Goal: Task Accomplishment & Management: Manage account settings

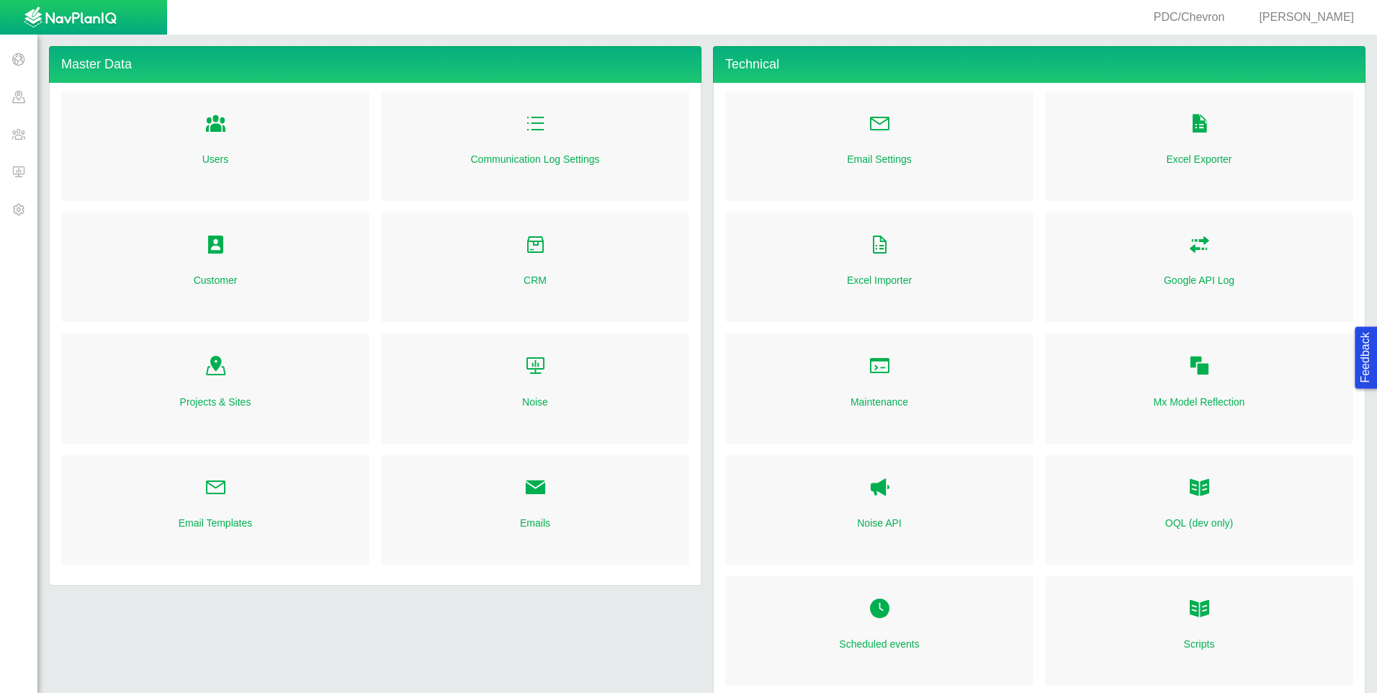
click at [1324, 21] on span "[PERSON_NAME]" at bounding box center [1306, 17] width 95 height 12
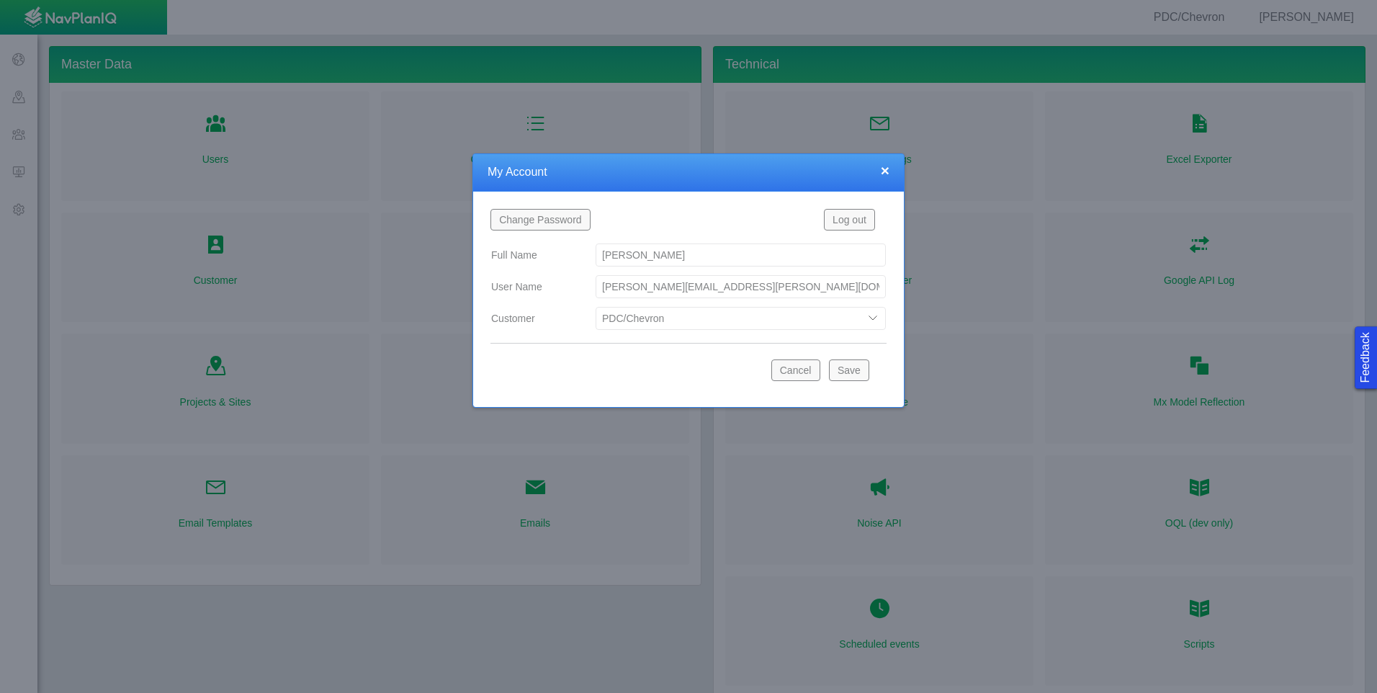
click at [710, 318] on select "Bison Blue Green Solutions Chevron Civitas Koloma Oxy PDC/Chevron Prairie OC Re…" at bounding box center [741, 318] width 290 height 23
click at [596, 307] on select "Bison Blue Green Solutions Chevron Civitas Koloma Oxy PDC/Chevron Prairie OC Re…" at bounding box center [741, 318] width 290 height 23
select select "42784196460046054"
click at [843, 367] on button "Save" at bounding box center [849, 370] width 40 height 22
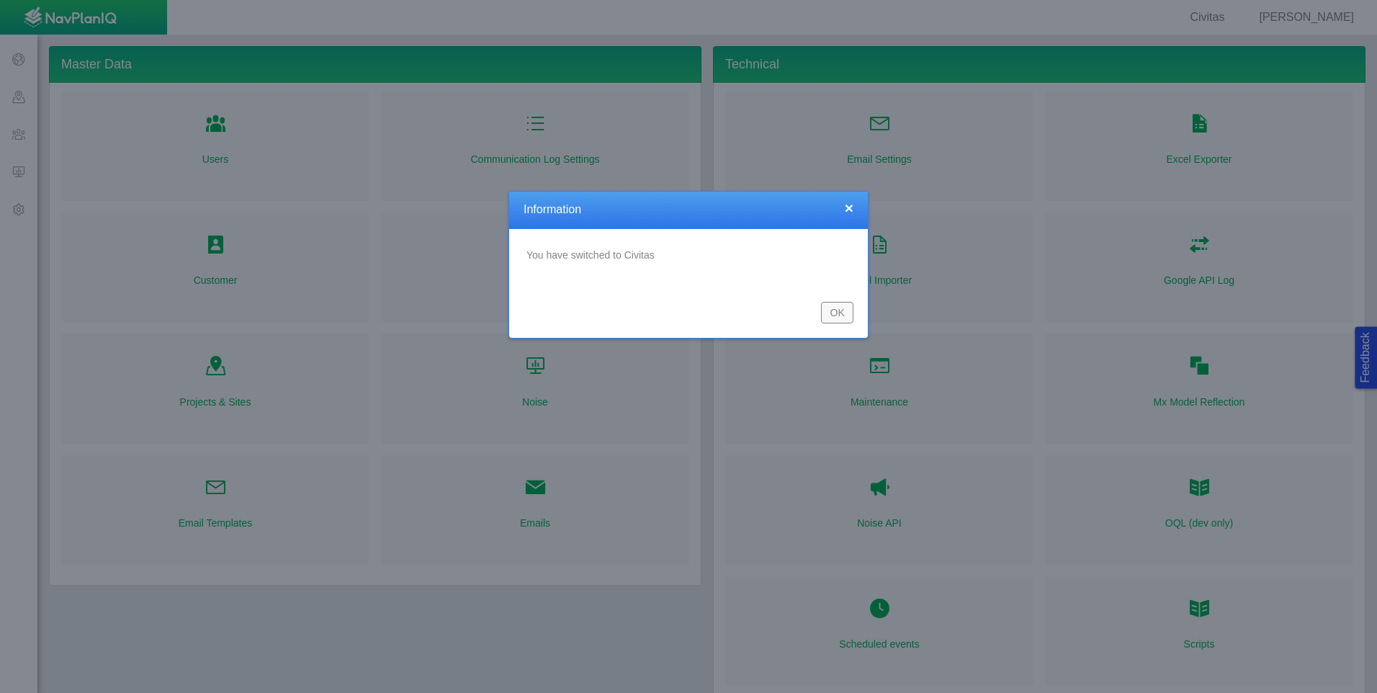
click at [833, 310] on button "OK" at bounding box center [837, 313] width 32 height 22
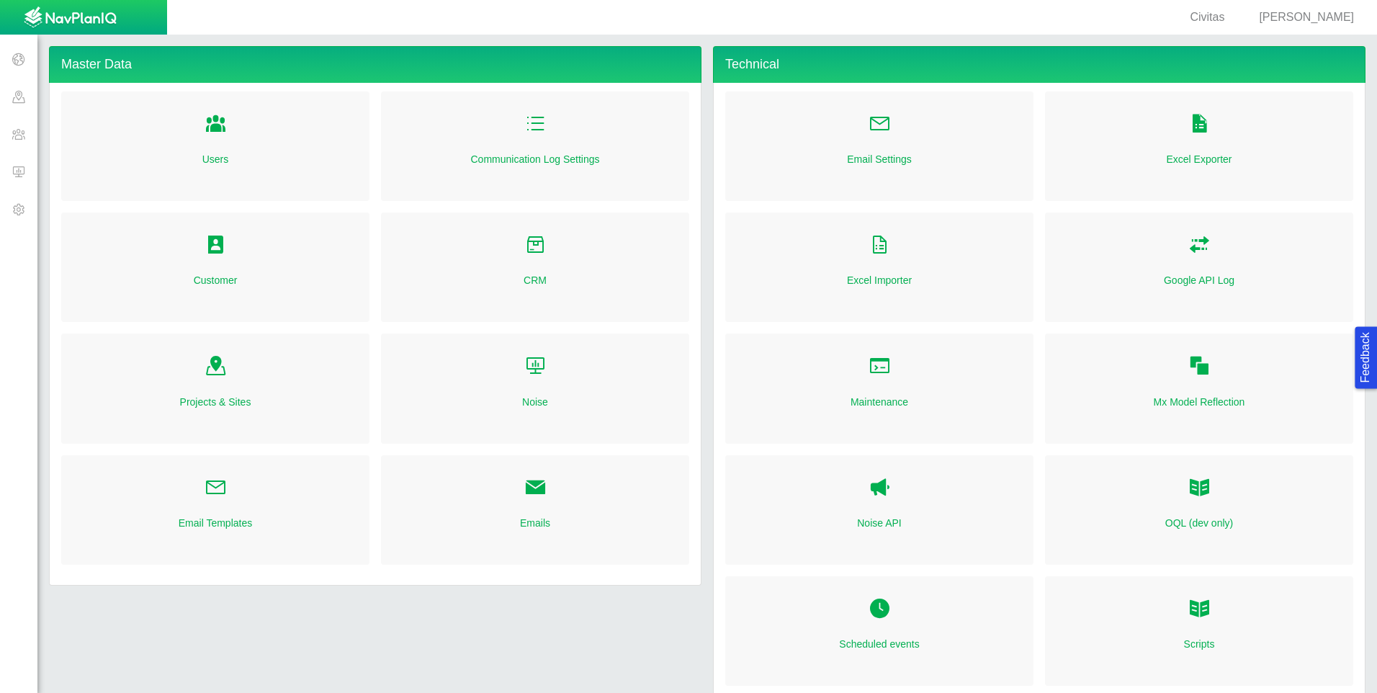
click at [17, 169] on span at bounding box center [18, 171] width 37 height 37
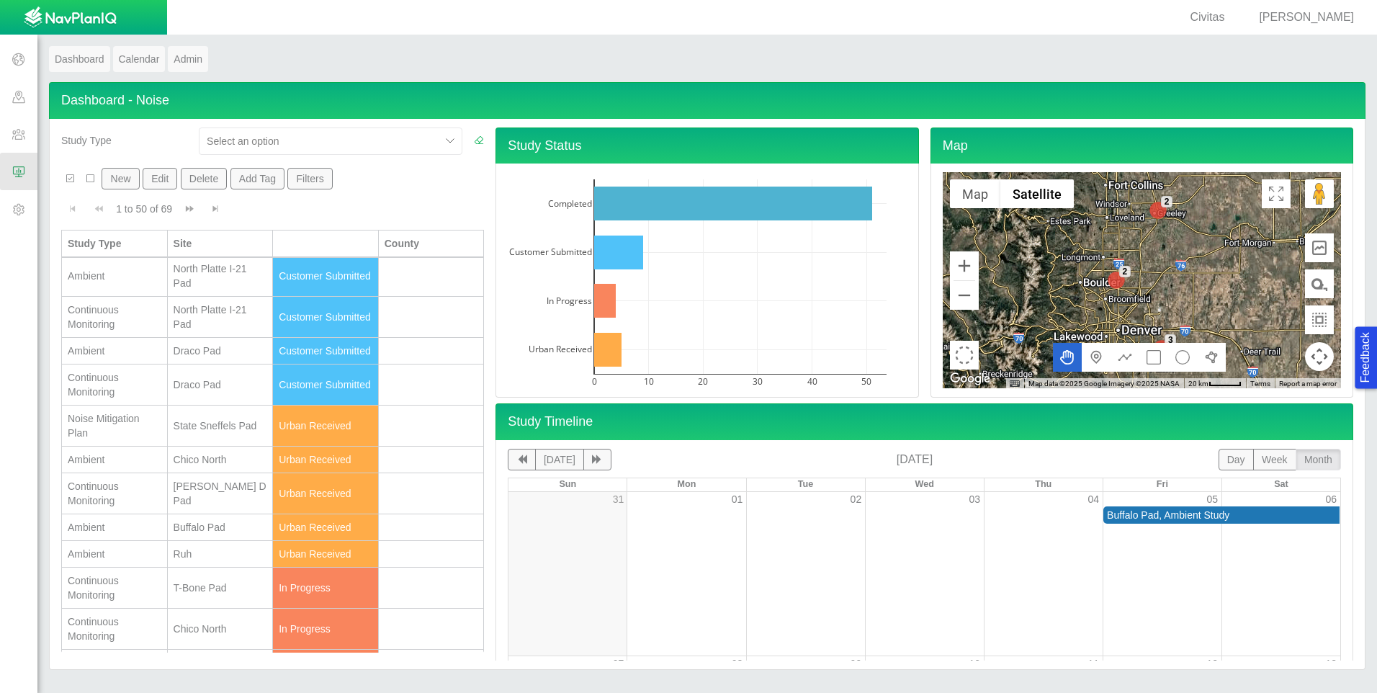
scroll to position [216, 0]
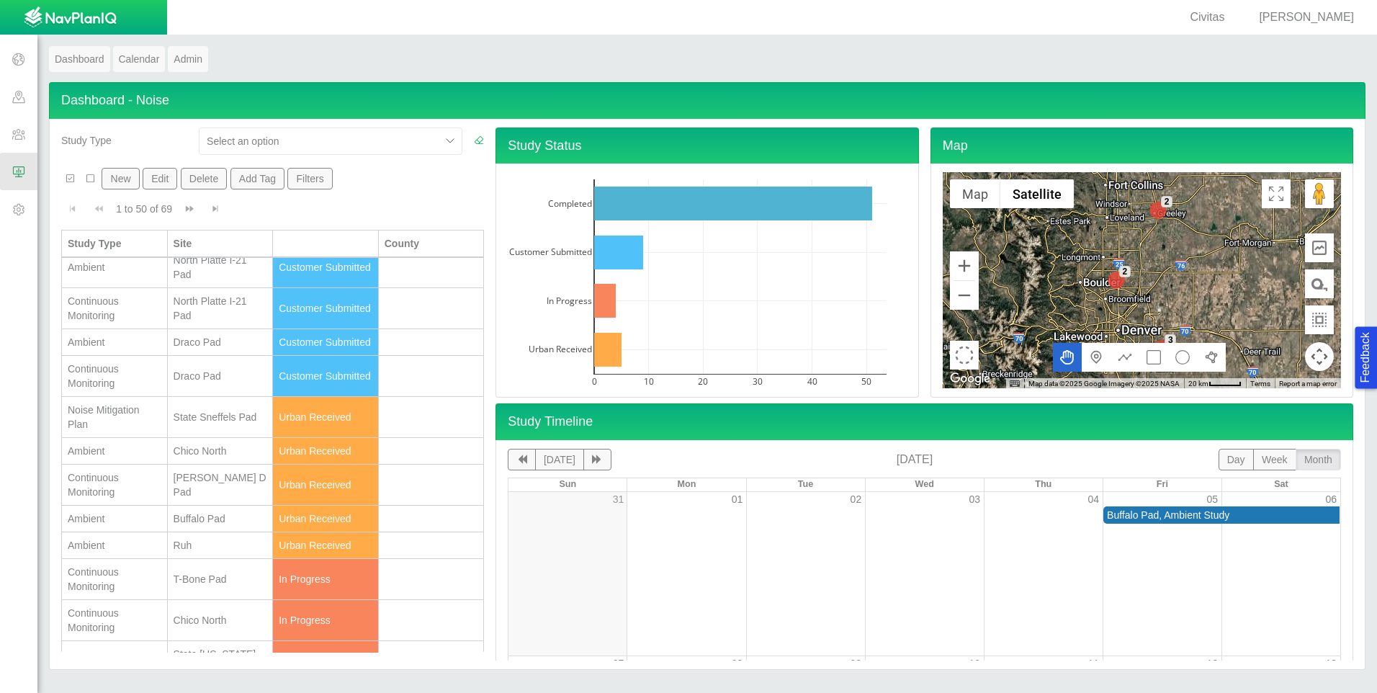
click at [139, 526] on div "Ambient" at bounding box center [115, 518] width 94 height 14
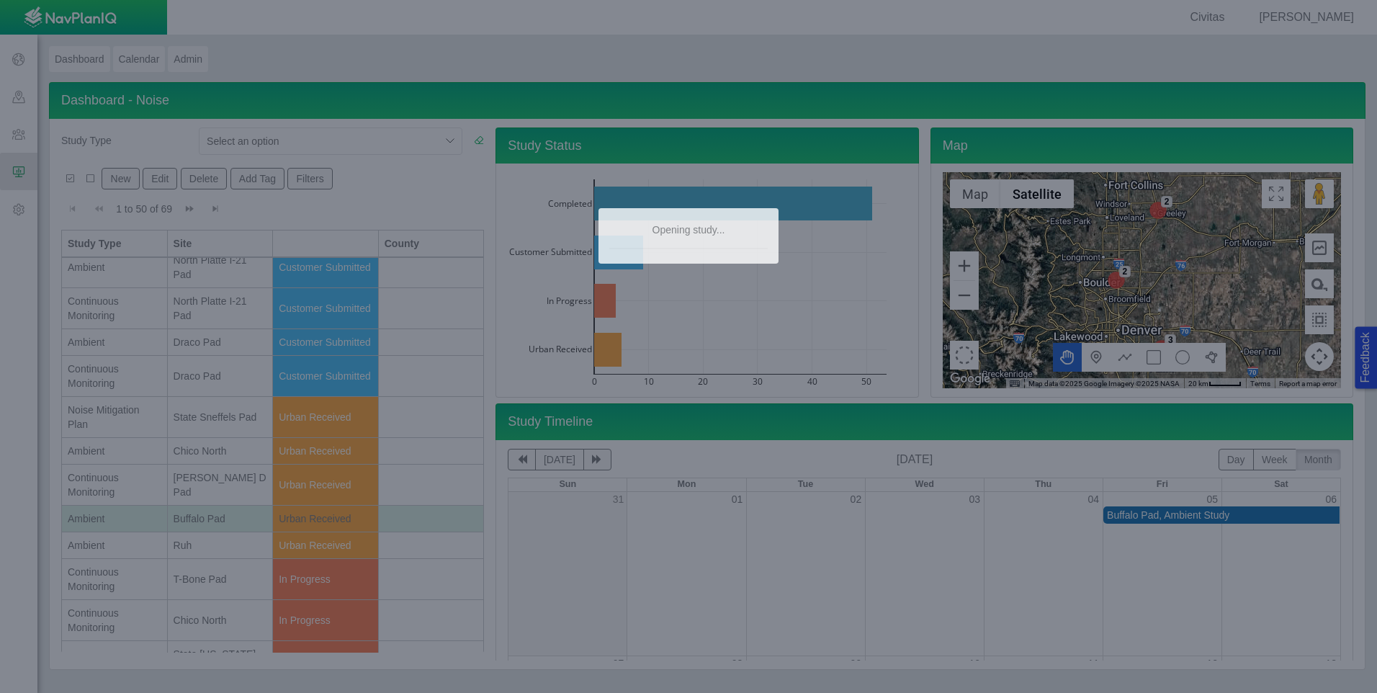
type textarea "x"
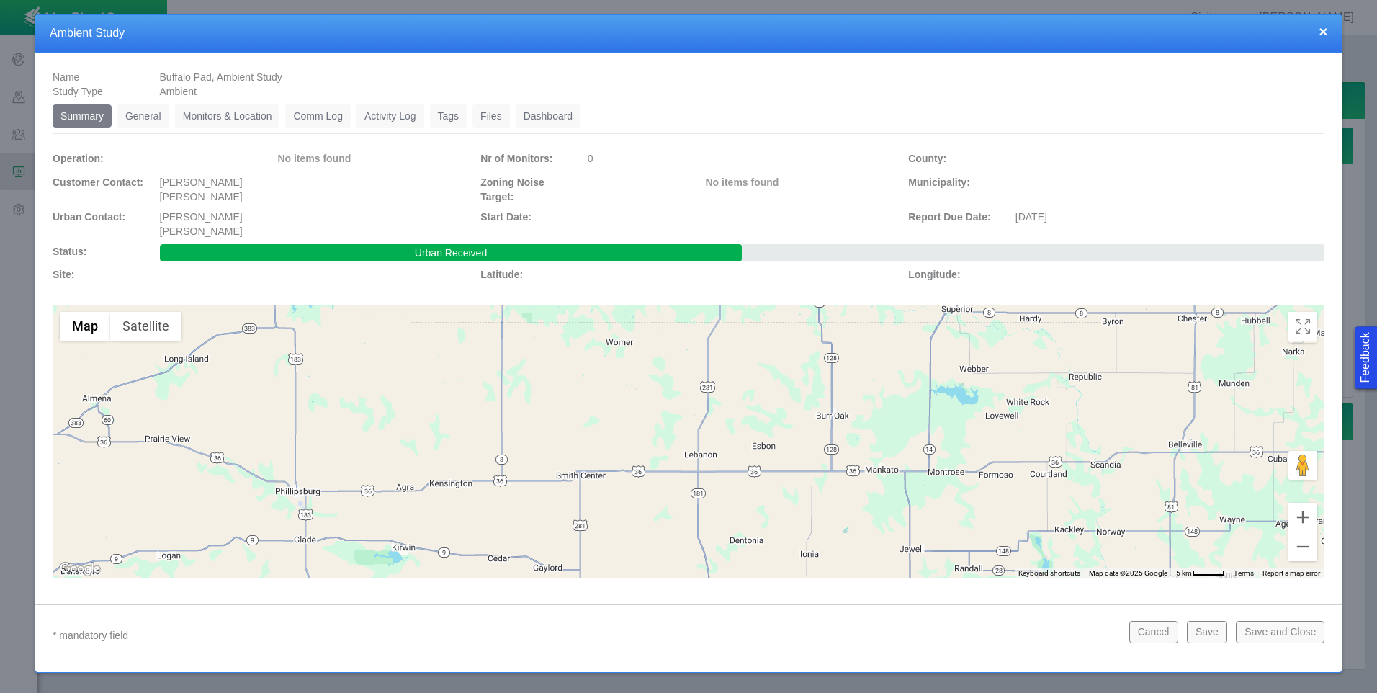
click at [150, 115] on link "General" at bounding box center [143, 115] width 52 height 23
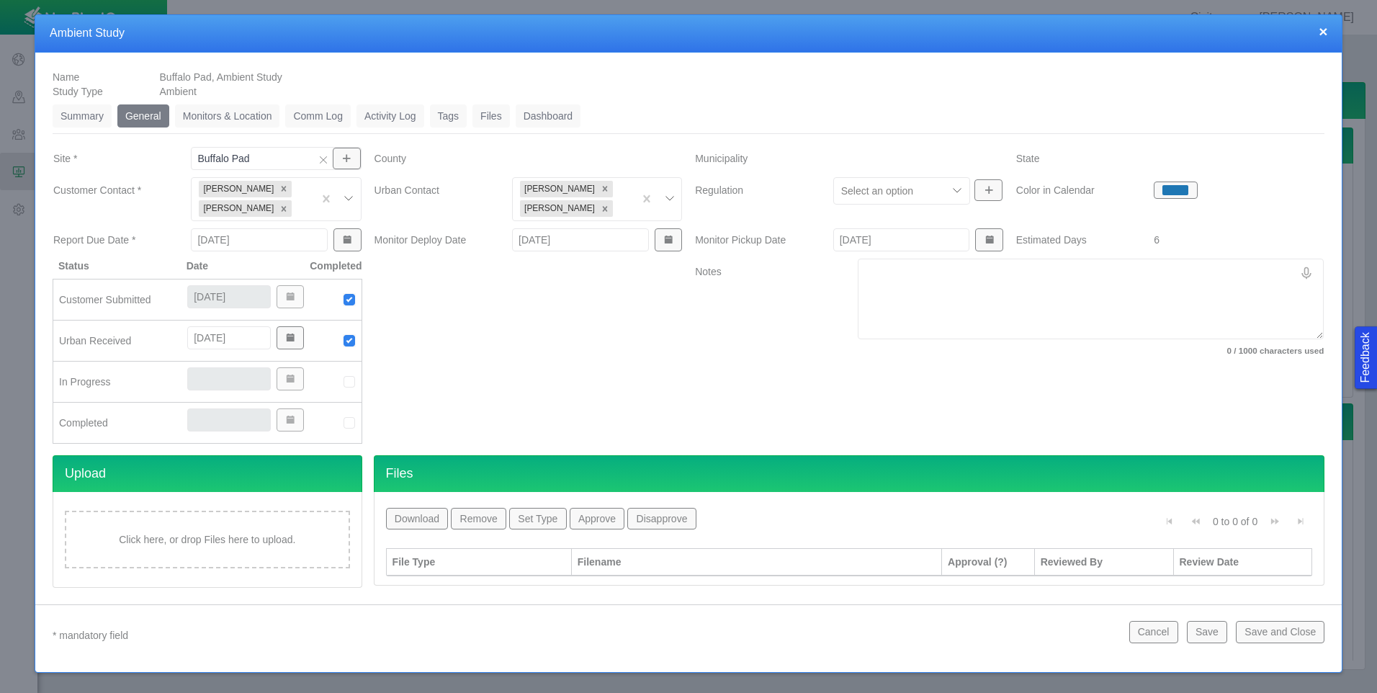
click at [596, 207] on div "[PERSON_NAME] [PERSON_NAME]" at bounding box center [573, 199] width 121 height 42
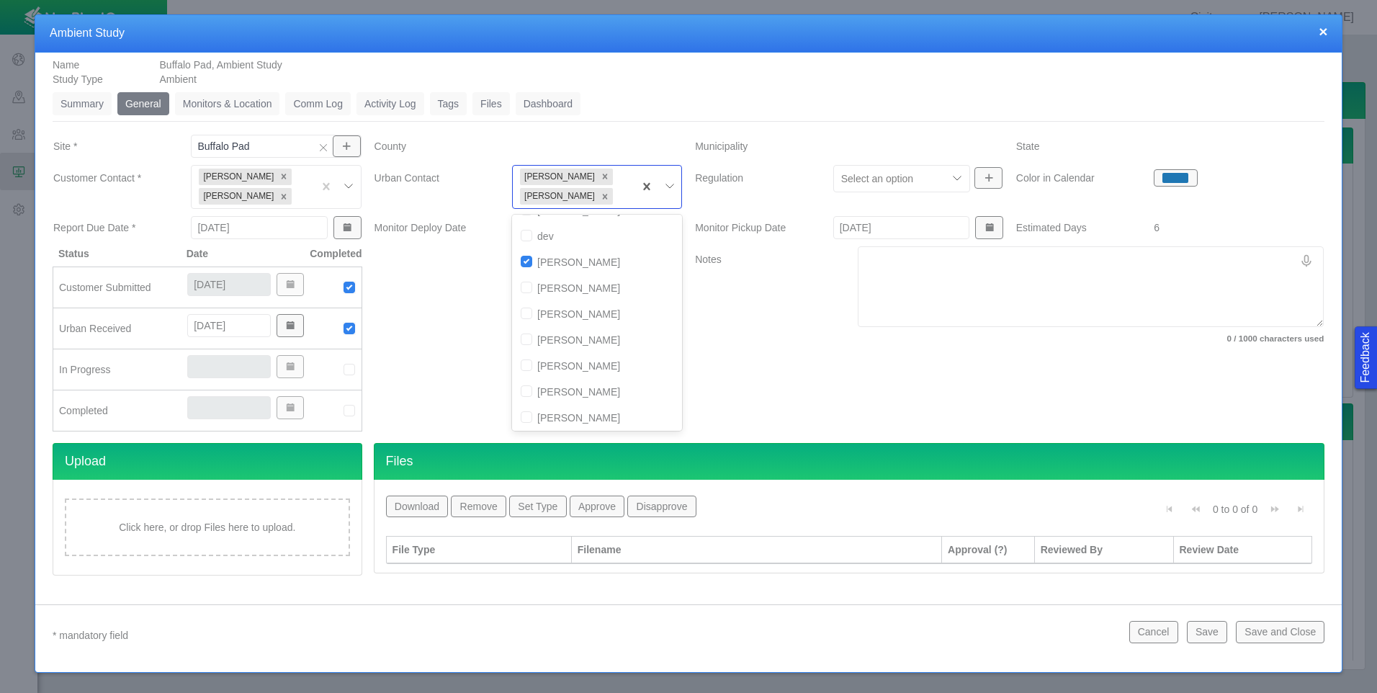
scroll to position [0, 0]
click at [521, 256] on input "checkbox" at bounding box center [527, 256] width 12 height 12
checkbox input "true"
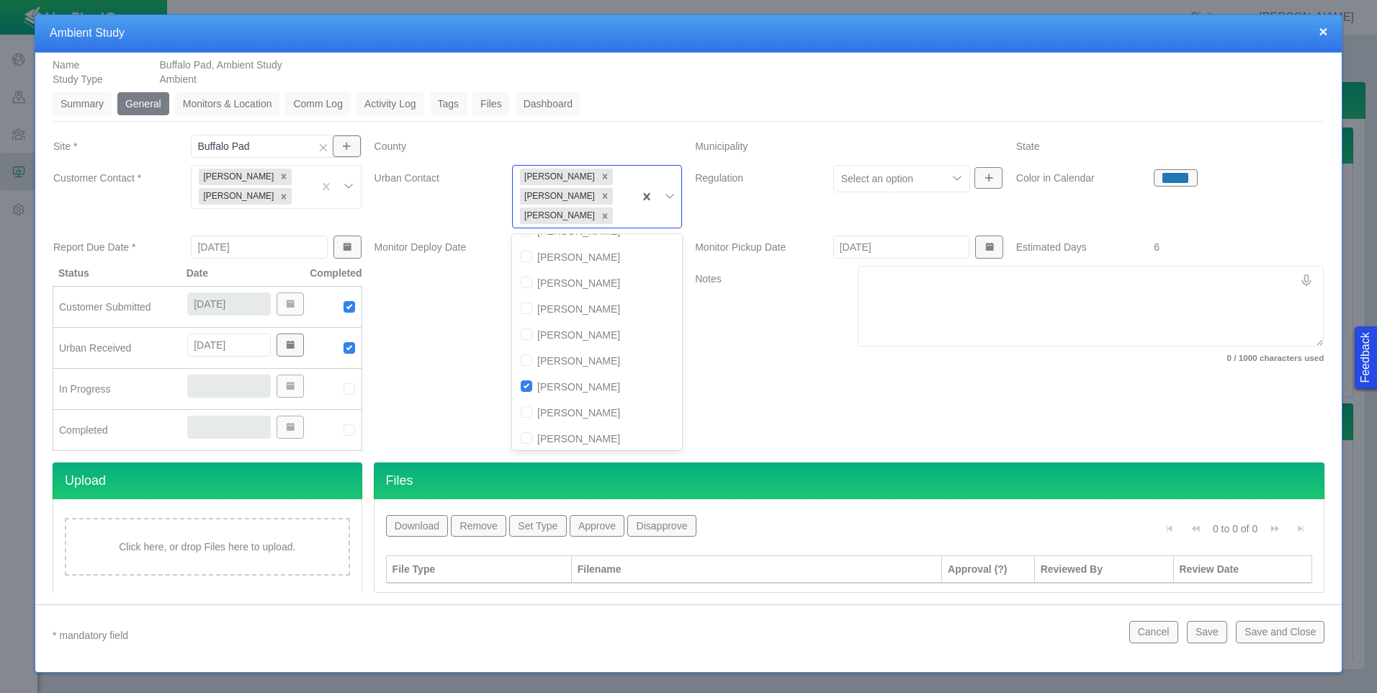
scroll to position [153, 0]
click at [528, 434] on input "checkbox" at bounding box center [527, 434] width 12 height 12
checkbox input "true"
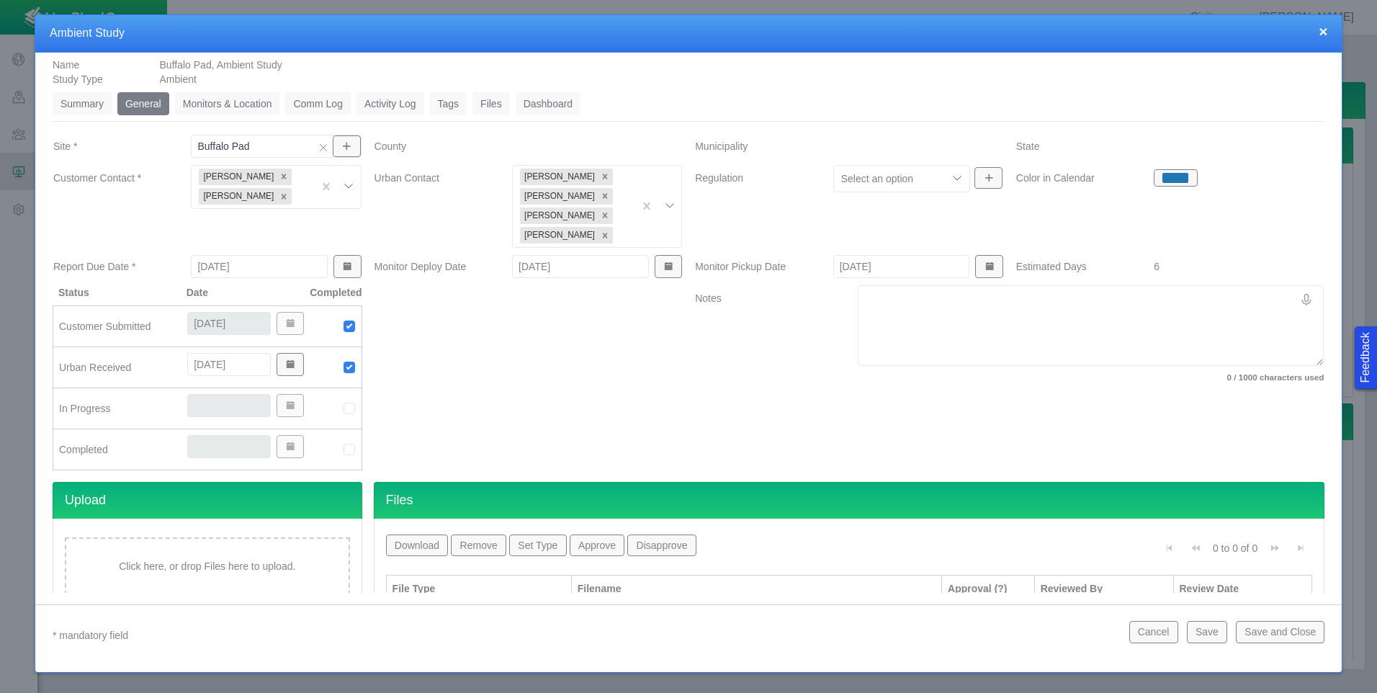
click at [478, 359] on div at bounding box center [528, 383] width 321 height 197
click at [345, 188] on div at bounding box center [350, 187] width 22 height 22
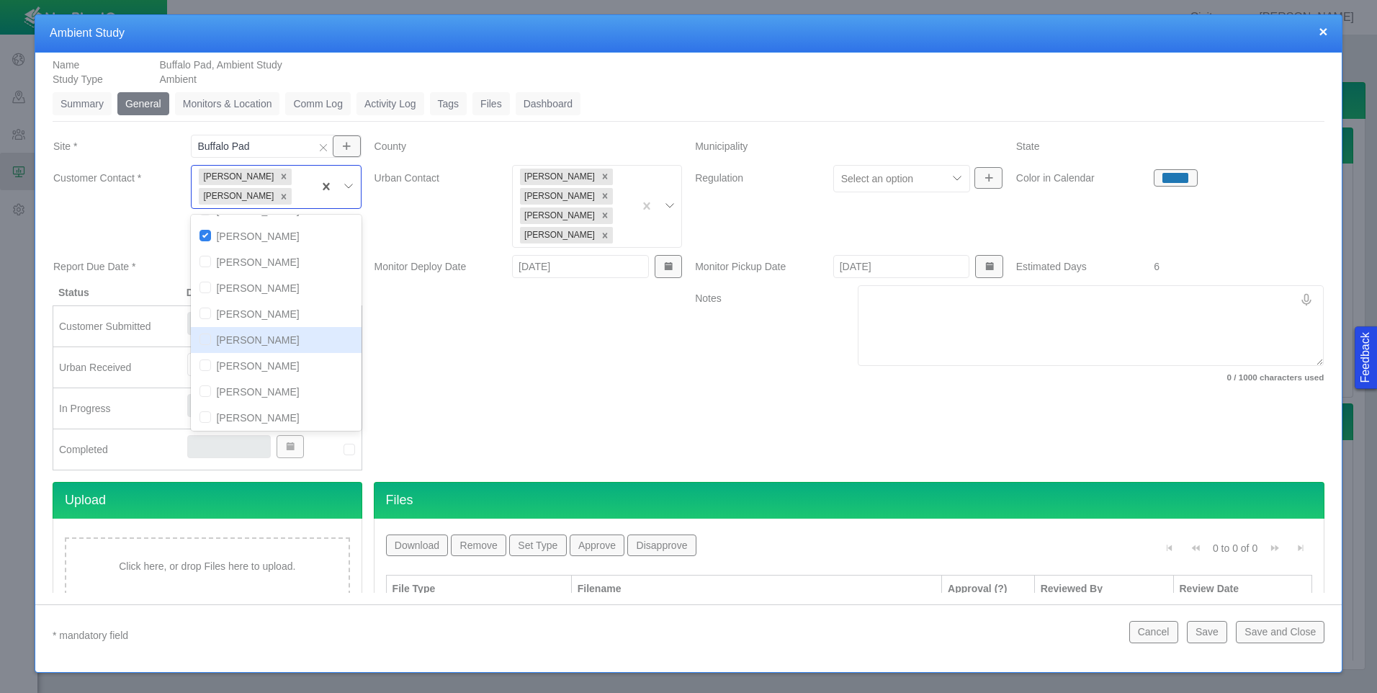
scroll to position [144, 0]
click at [202, 371] on input "checkbox" at bounding box center [205, 371] width 12 height 12
checkbox input "true"
click at [399, 336] on div at bounding box center [528, 383] width 321 height 197
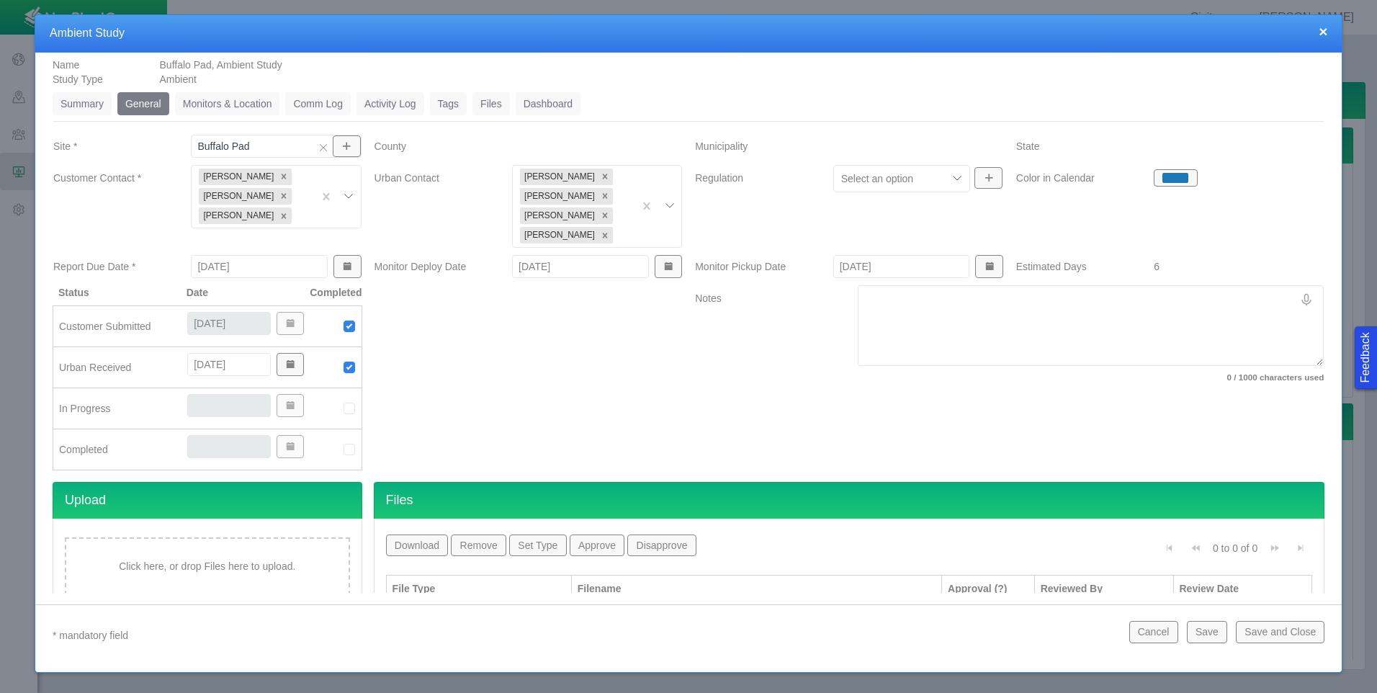
click at [344, 406] on img at bounding box center [349, 408] width 13 height 13
type input "[DATE]"
click at [347, 447] on img at bounding box center [349, 449] width 13 height 13
type input "[DATE]"
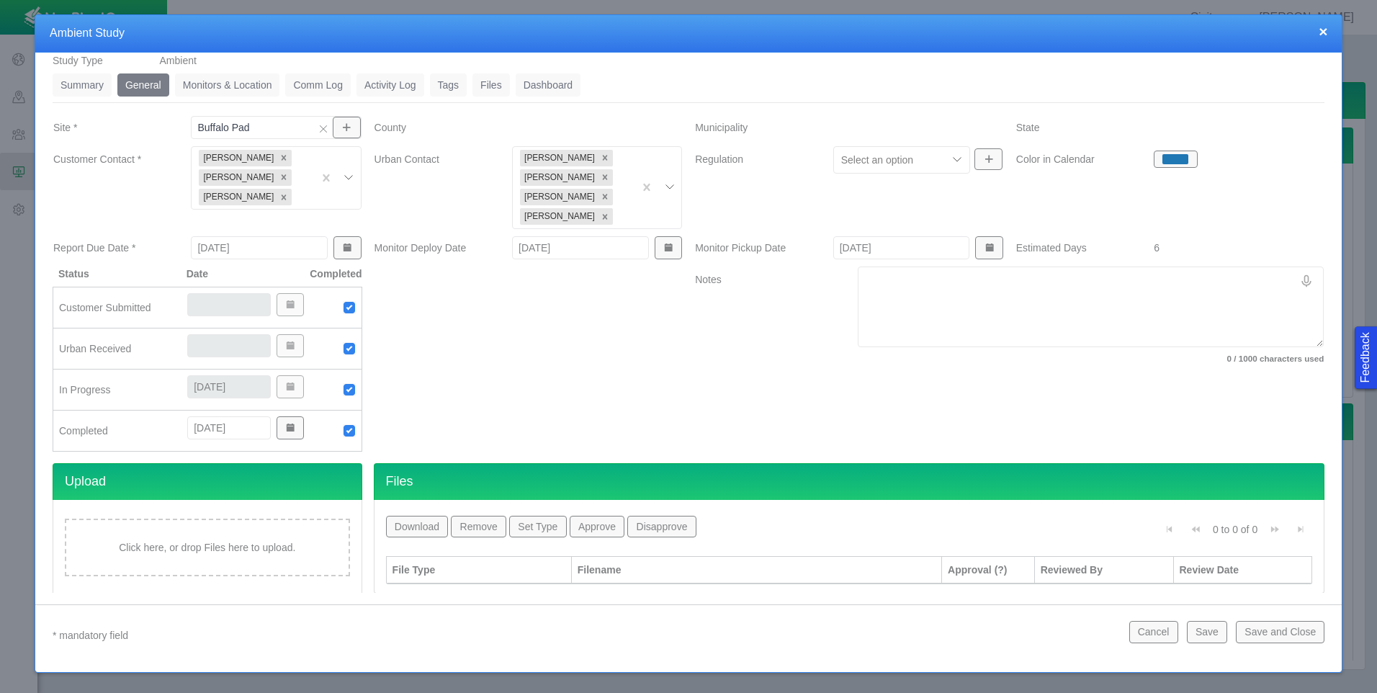
scroll to position [51, 0]
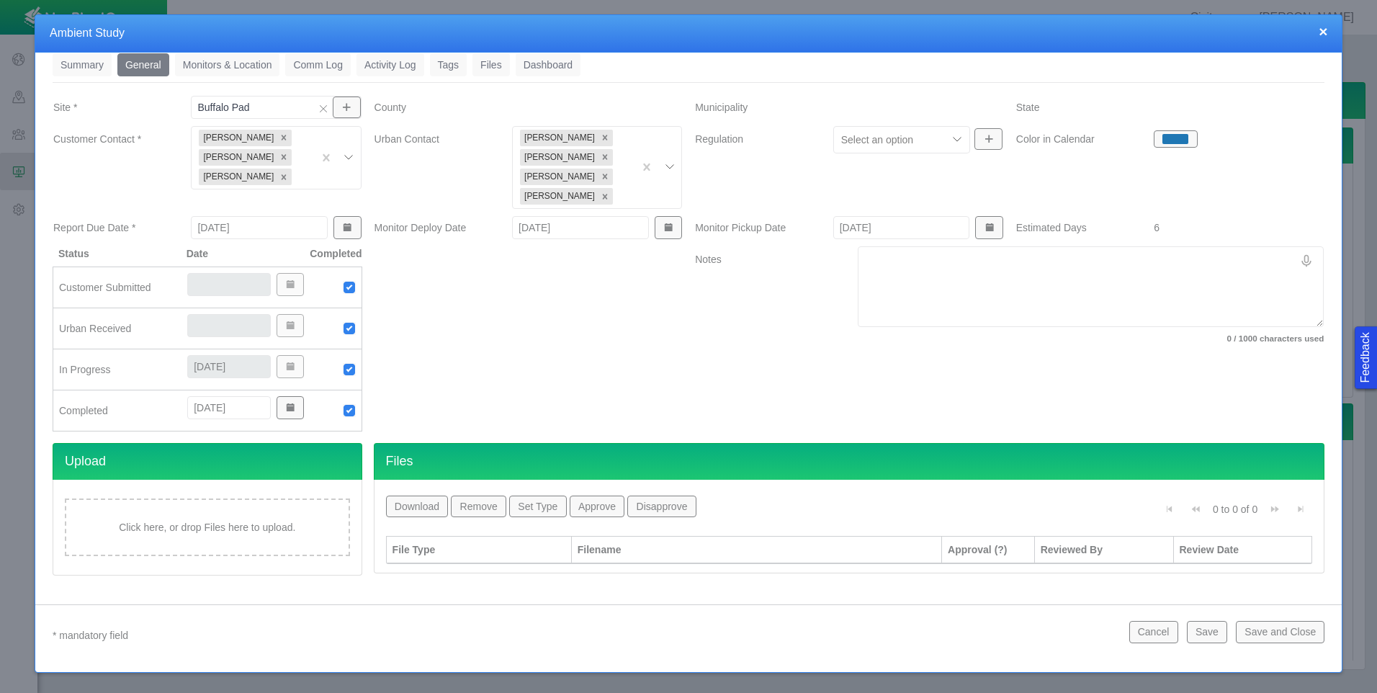
click at [295, 517] on div "Click here, or drop Files here to upload." at bounding box center [207, 527] width 285 height 58
click at [486, 573] on div at bounding box center [479, 577] width 173 height 14
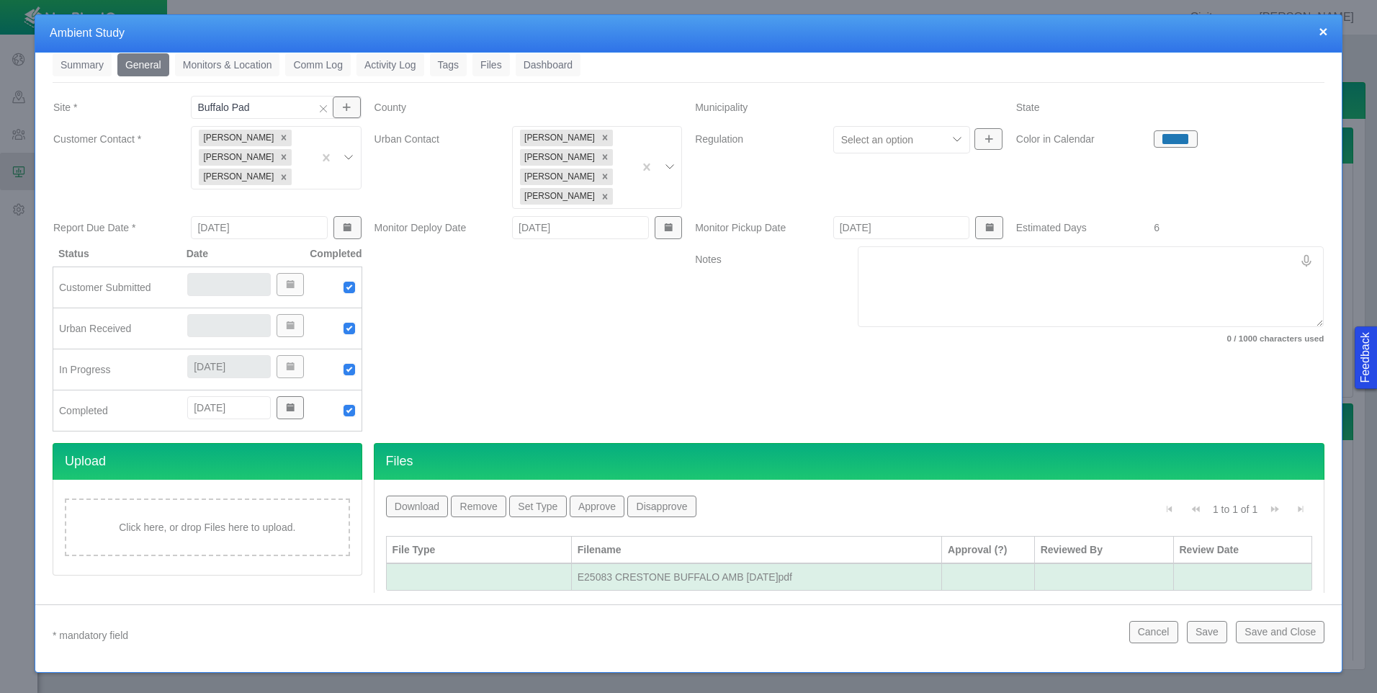
click at [519, 509] on button "Set Type" at bounding box center [537, 506] width 57 height 22
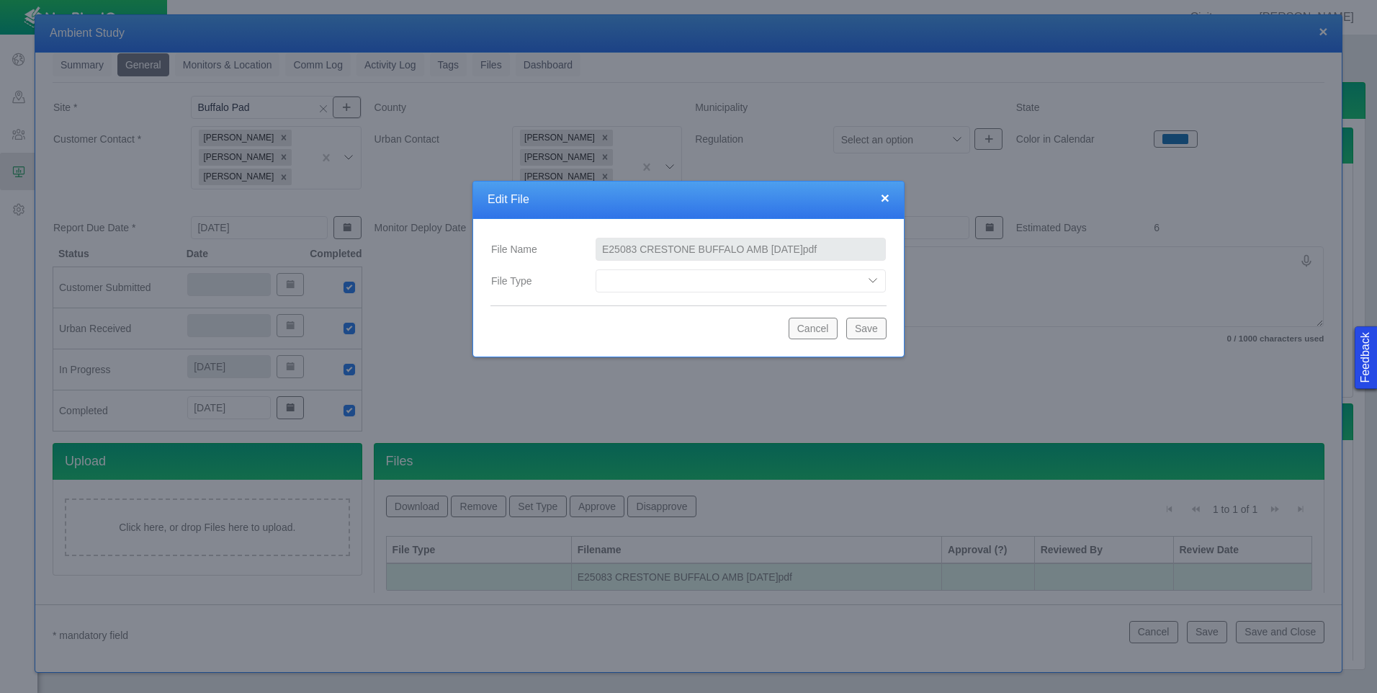
click at [653, 277] on select "Compliance Report Development Plan Draft Report Equipment Info Equipment Layout…" at bounding box center [741, 280] width 290 height 23
select select "Final_Report"
click at [596, 269] on select "Compliance Report Development Plan Draft Report Equipment Info Equipment Layout…" at bounding box center [741, 280] width 290 height 23
click at [870, 328] on button "Save" at bounding box center [866, 329] width 40 height 22
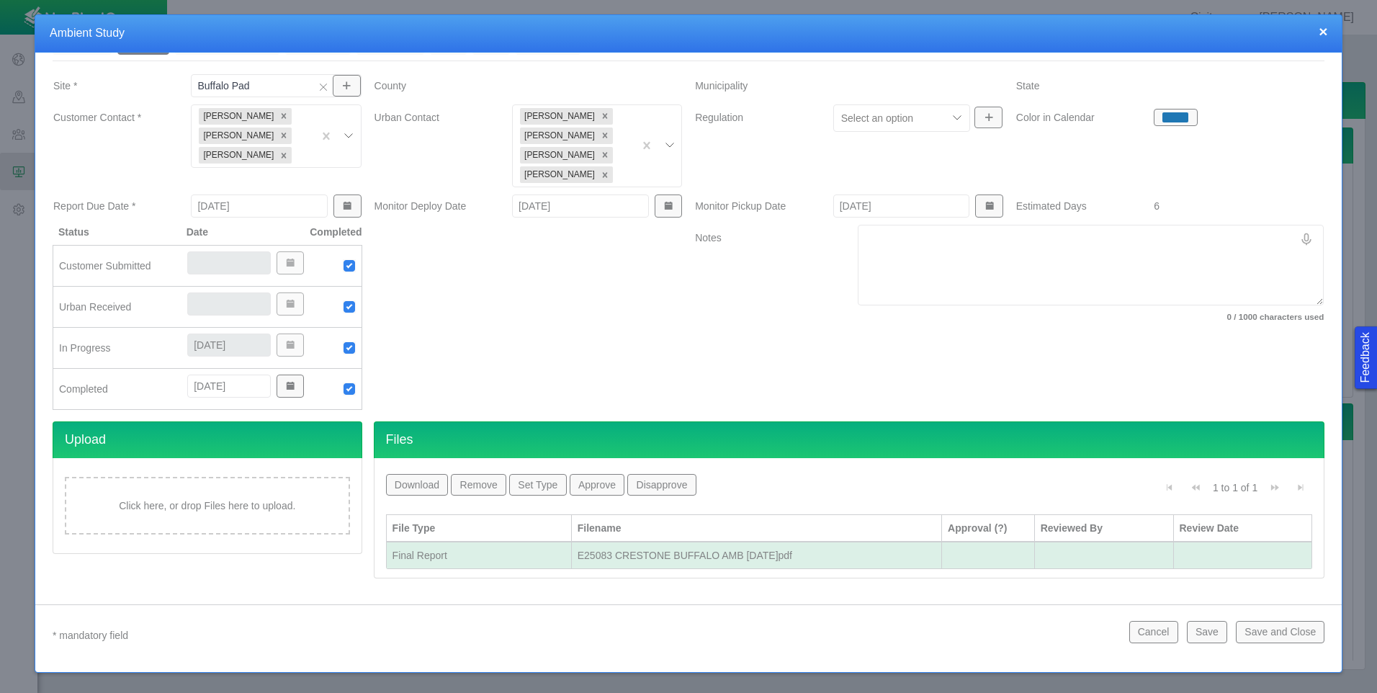
scroll to position [76, 0]
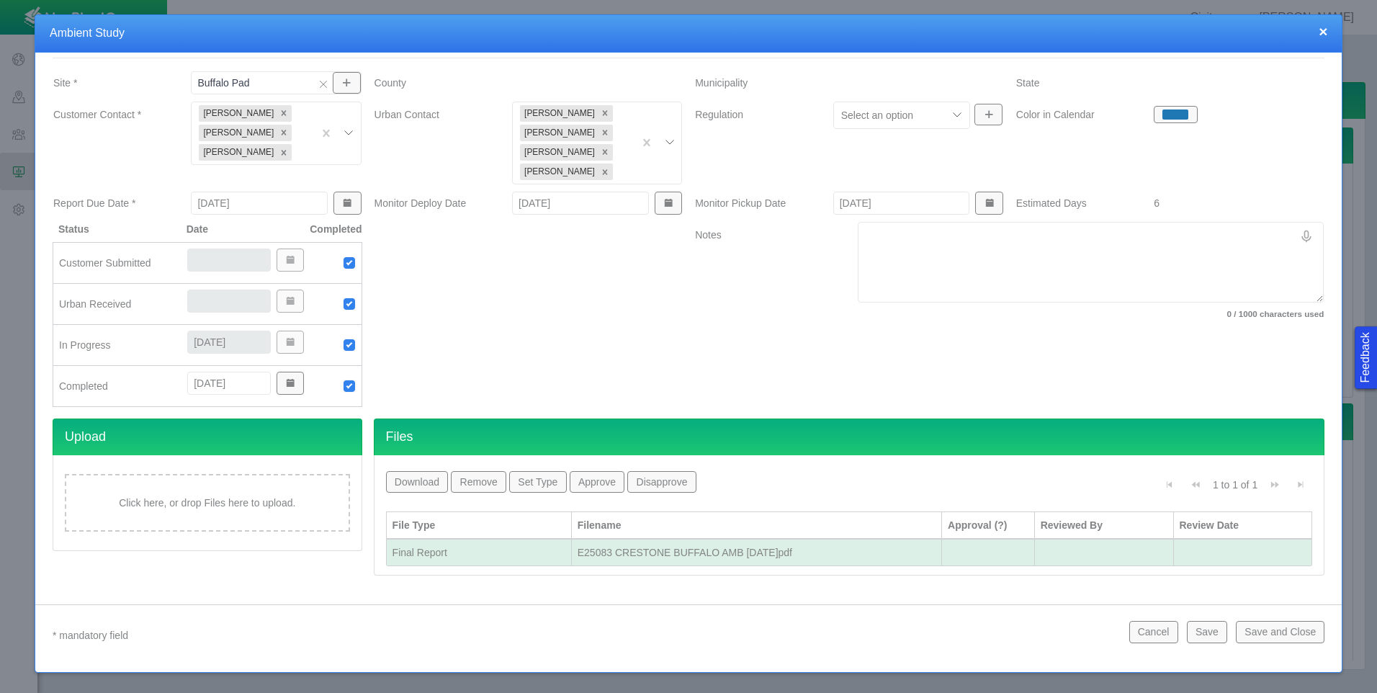
click at [1205, 632] on button "Save" at bounding box center [1207, 632] width 40 height 22
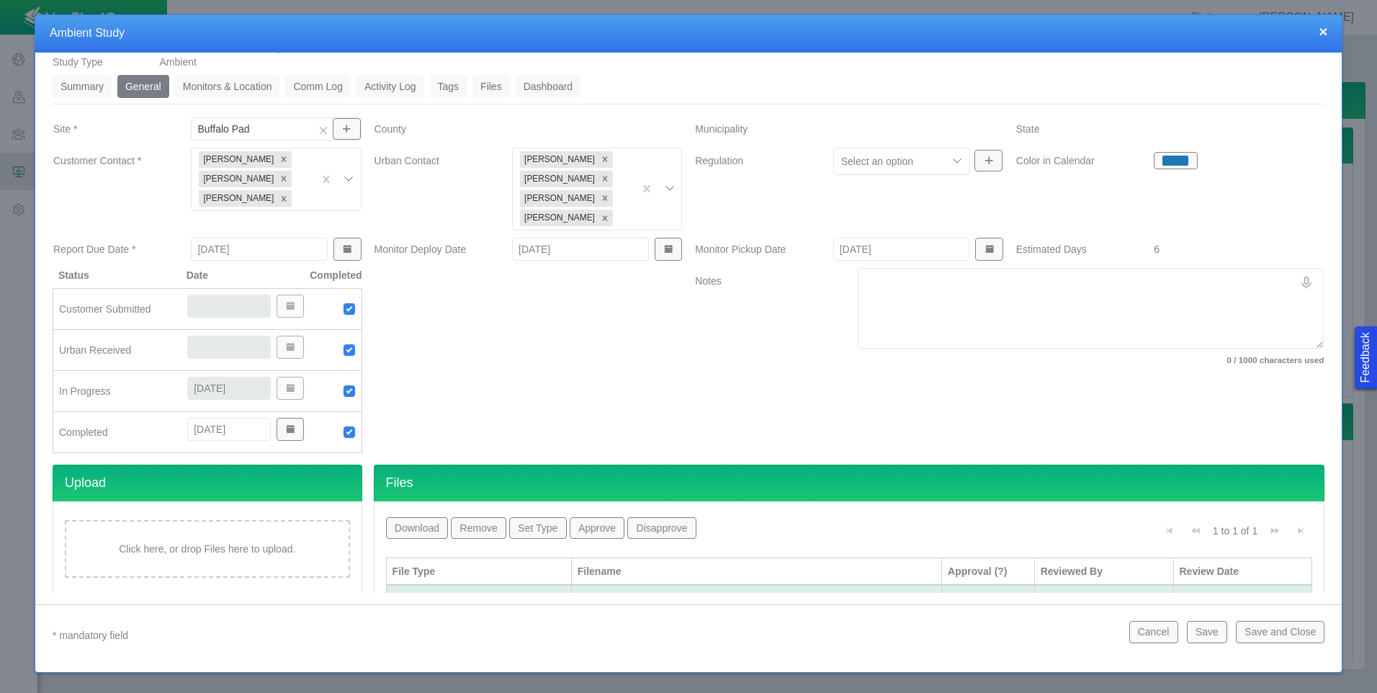
scroll to position [0, 0]
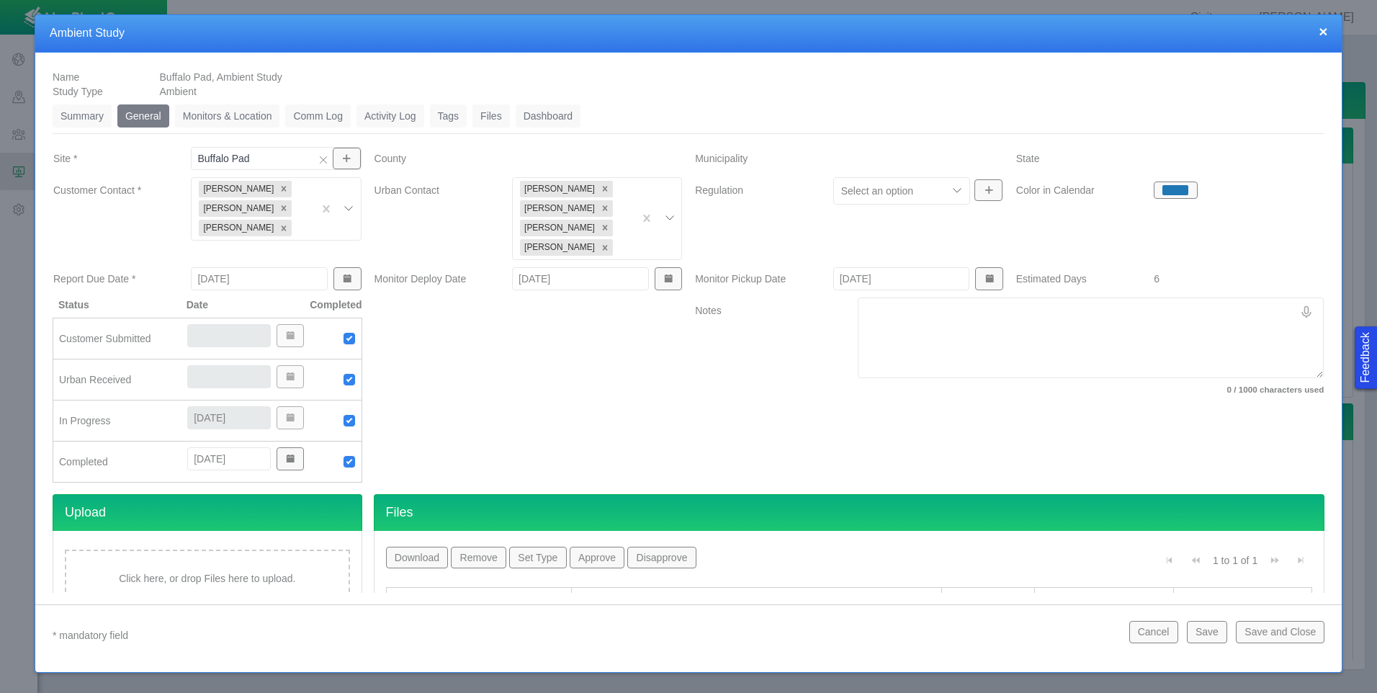
click at [1322, 31] on button "×" at bounding box center [1323, 31] width 9 height 15
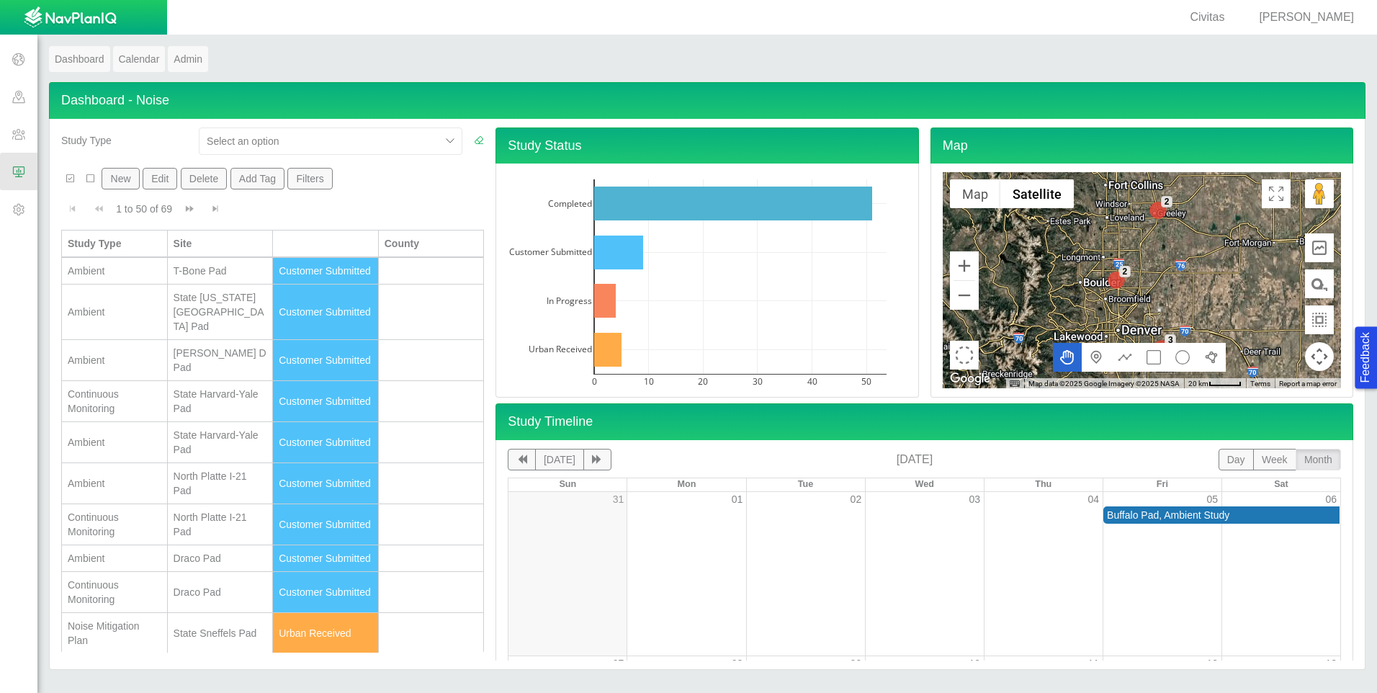
click at [334, 179] on div "New Edit Delete Add Tag Filters" at bounding box center [270, 181] width 419 height 27
click at [321, 181] on button "Filters" at bounding box center [309, 179] width 45 height 22
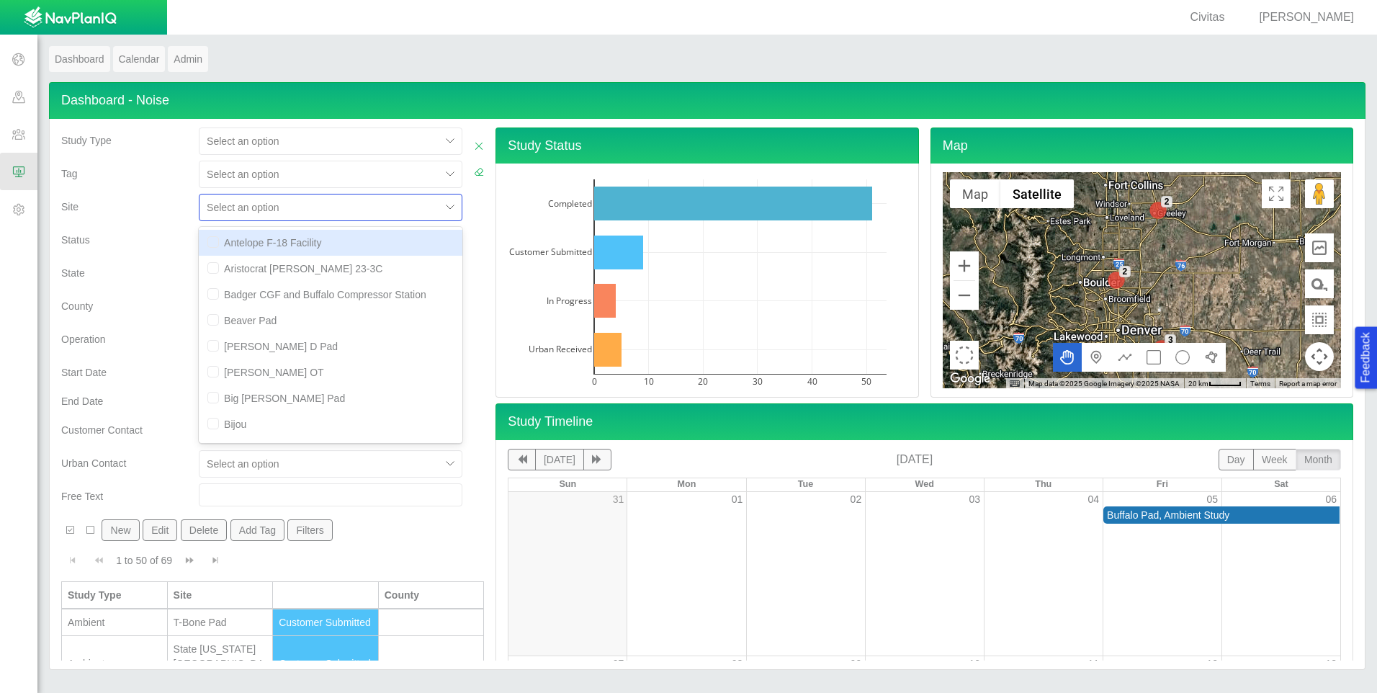
click at [440, 202] on div at bounding box center [451, 208] width 22 height 22
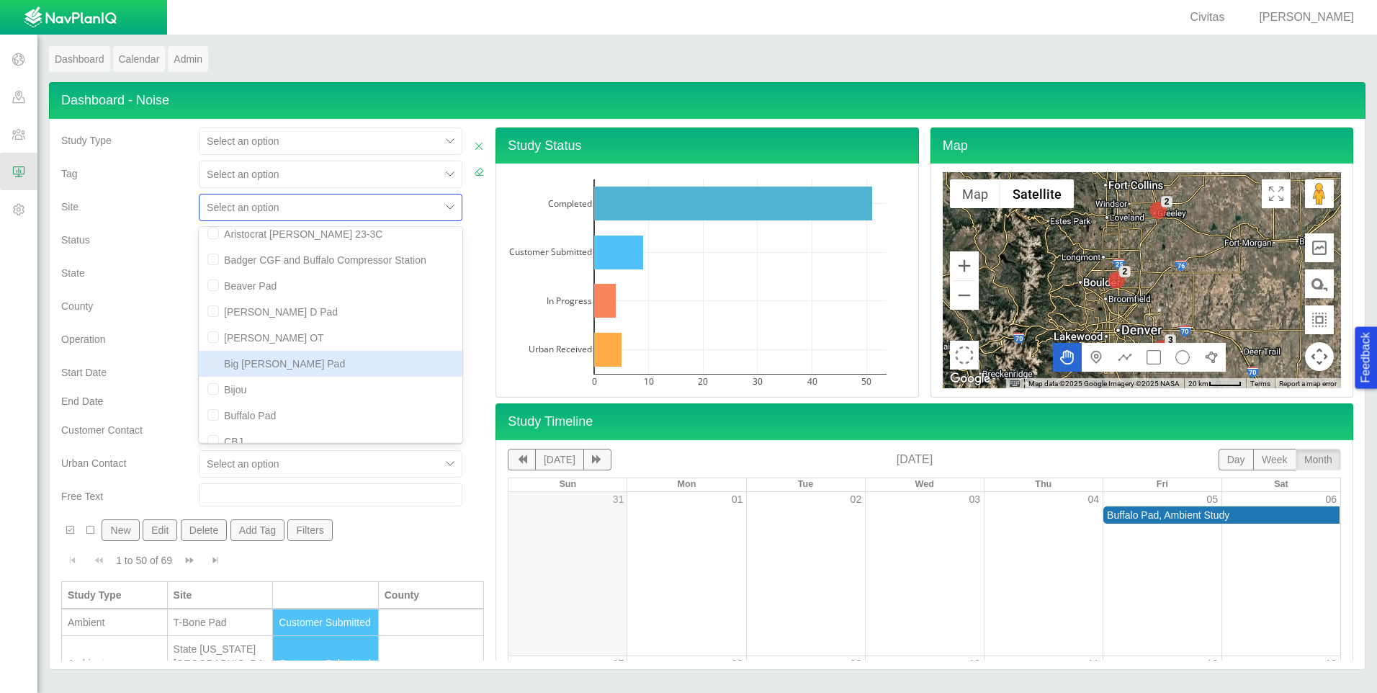
scroll to position [72, 0]
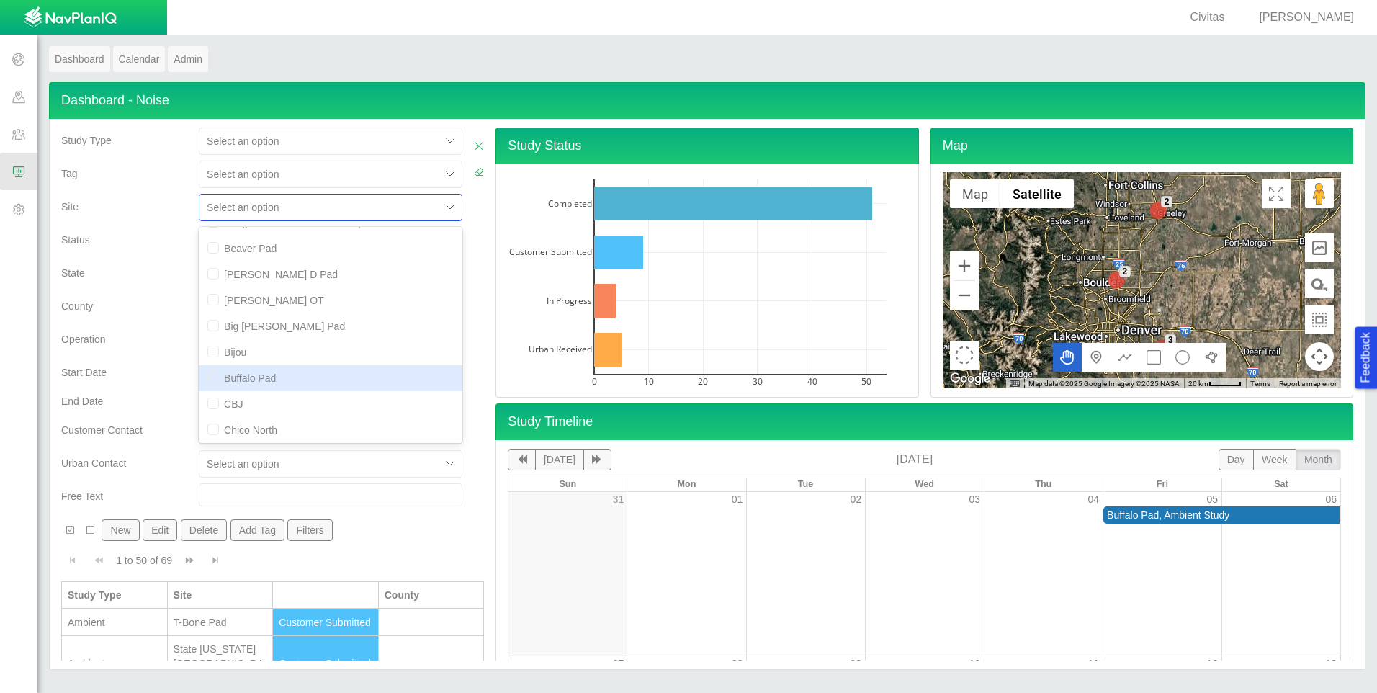
click at [213, 380] on input "checkbox" at bounding box center [213, 378] width 12 height 12
checkbox input "true"
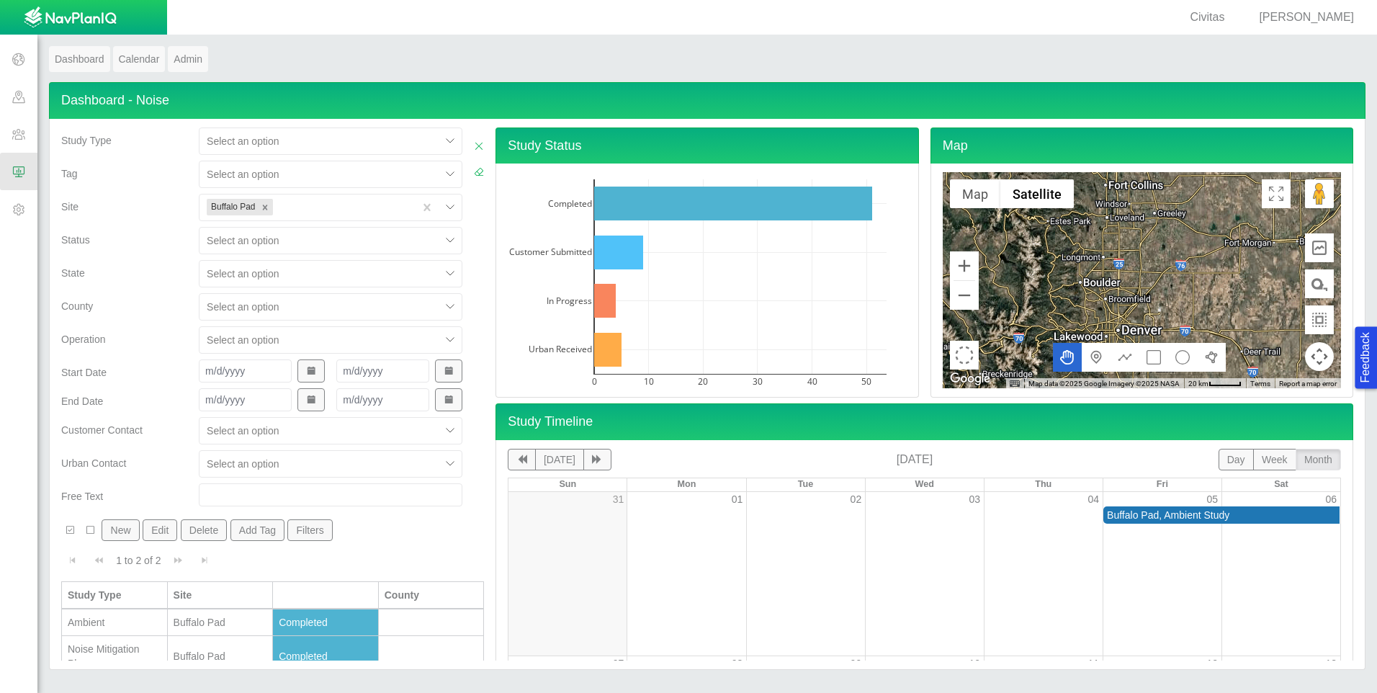
click at [163, 315] on div "County" at bounding box center [124, 309] width 138 height 33
